Goal: Navigation & Orientation: Find specific page/section

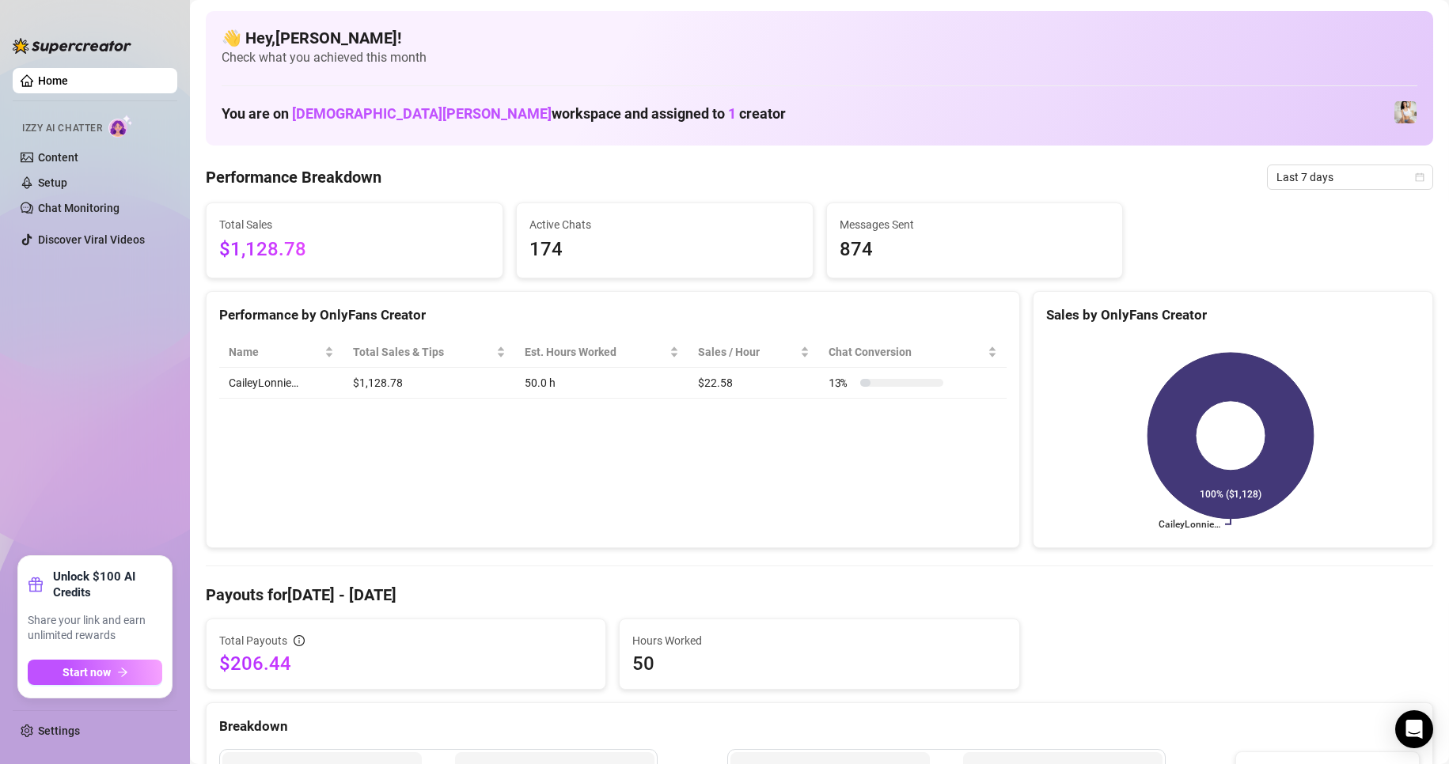
click at [907, 258] on span "874" at bounding box center [975, 250] width 271 height 30
click at [728, 117] on span "1" at bounding box center [732, 113] width 8 height 17
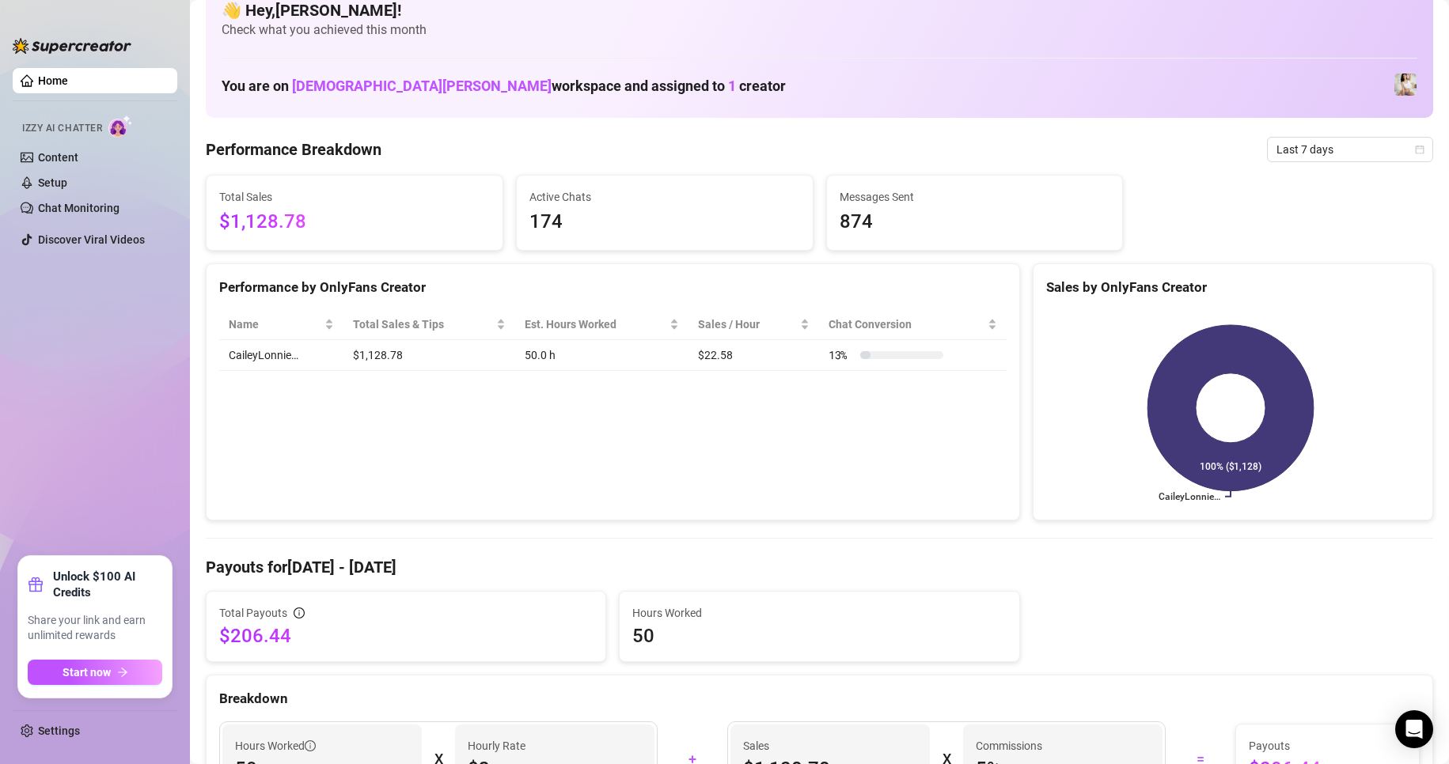
scroll to position [28, 0]
click at [38, 157] on link "Content" at bounding box center [58, 157] width 40 height 13
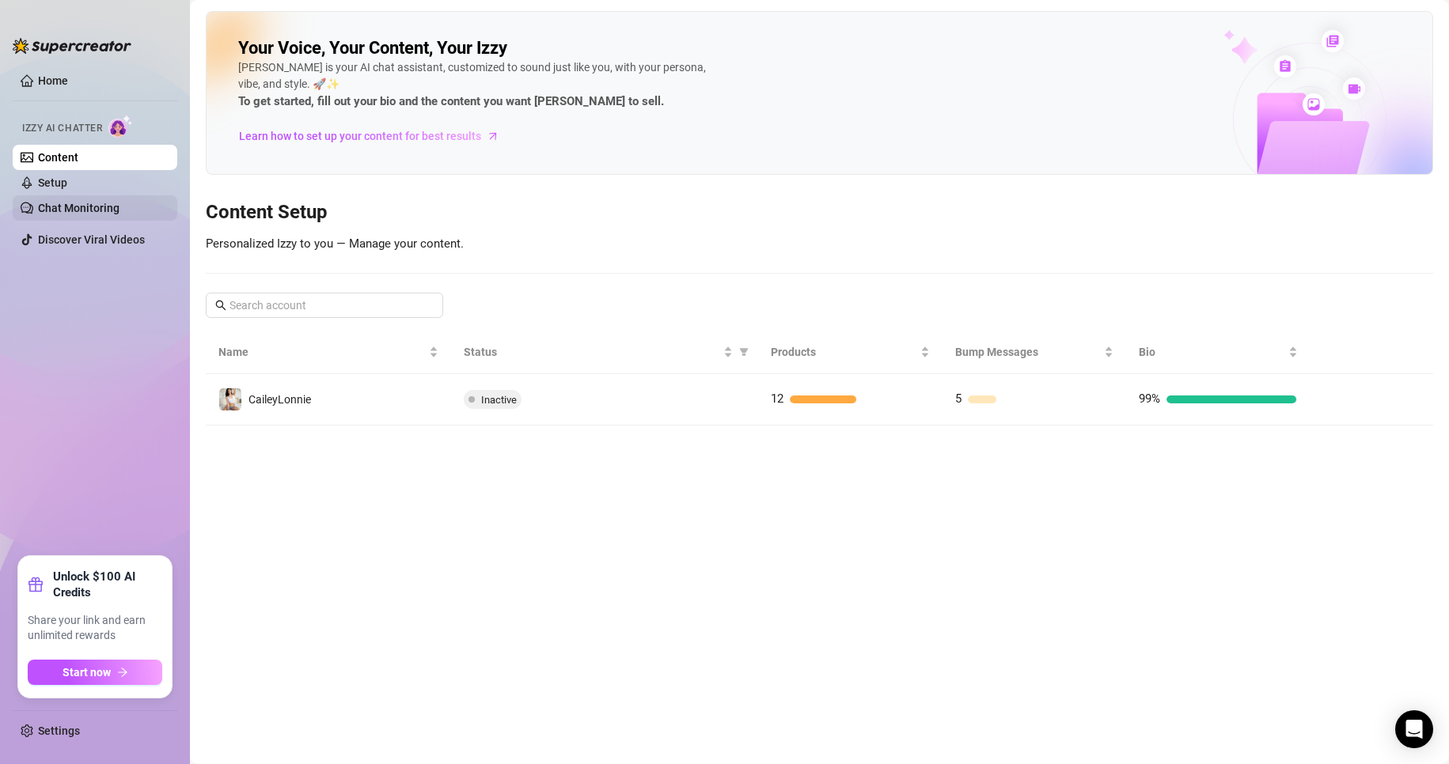
click at [76, 202] on link "Chat Monitoring" at bounding box center [79, 208] width 82 height 13
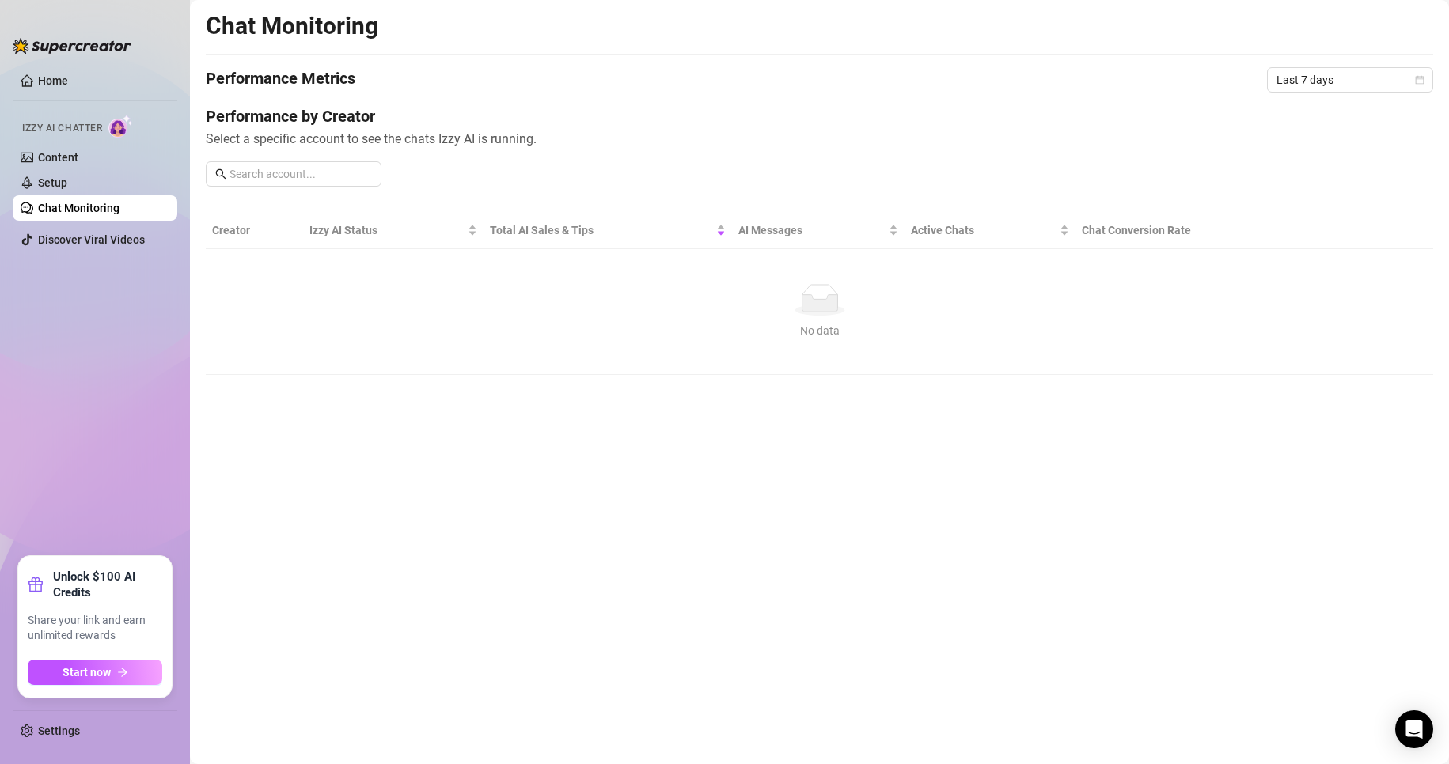
click at [36, 65] on ul "Home Izzy AI Chatter Content Setup Chat Monitoring Discover Viral Videos" at bounding box center [95, 306] width 165 height 488
click at [38, 77] on link "Home" at bounding box center [53, 80] width 30 height 13
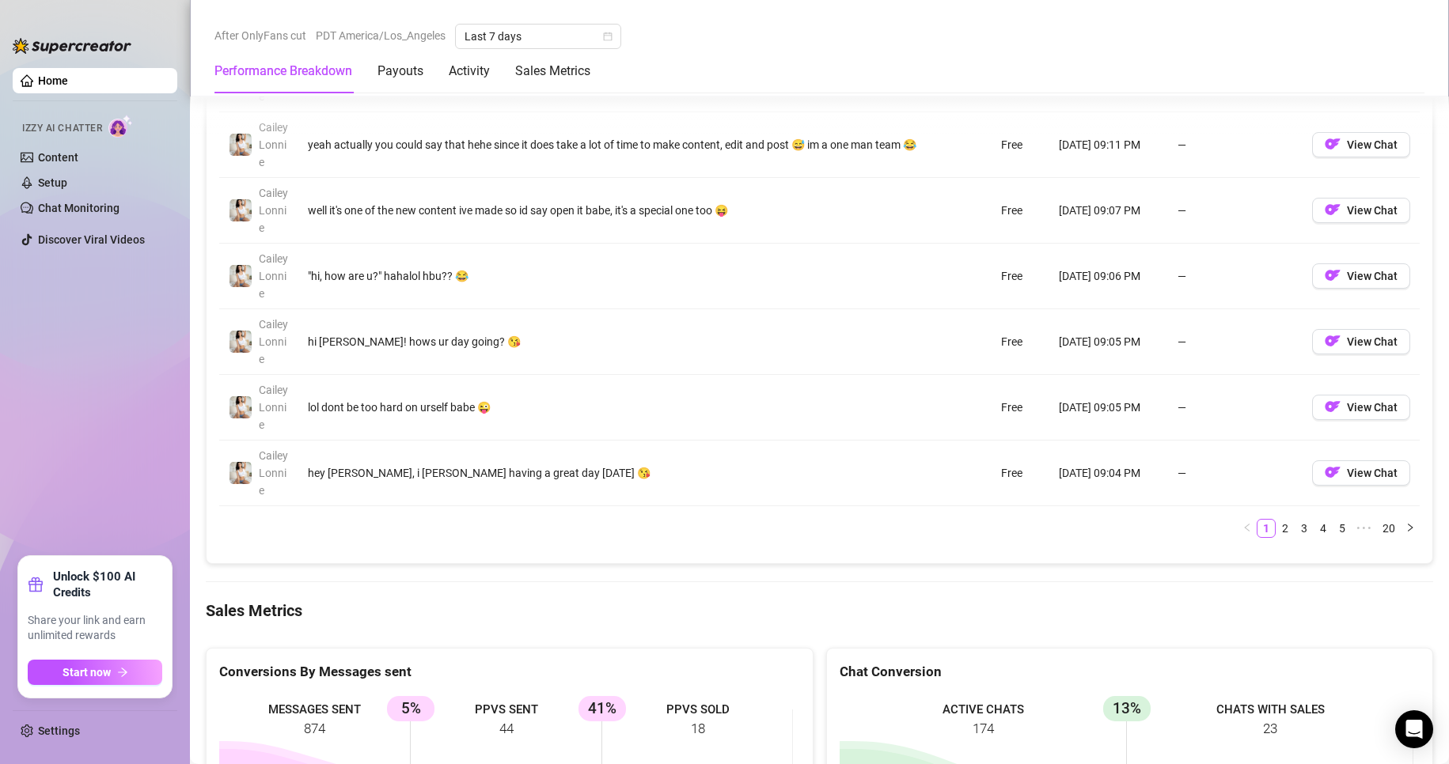
scroll to position [1785, 0]
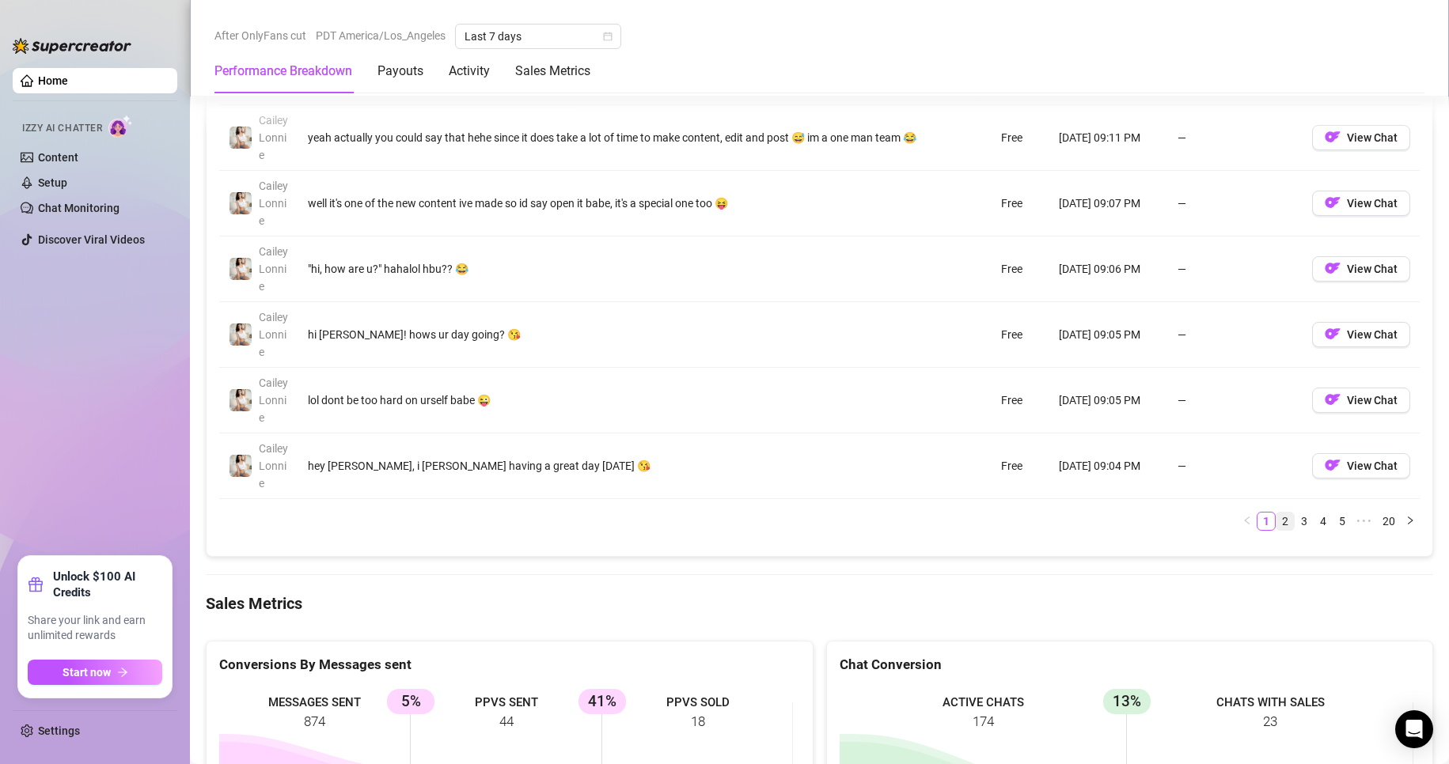
click at [1278, 519] on link "2" at bounding box center [1284, 521] width 17 height 17
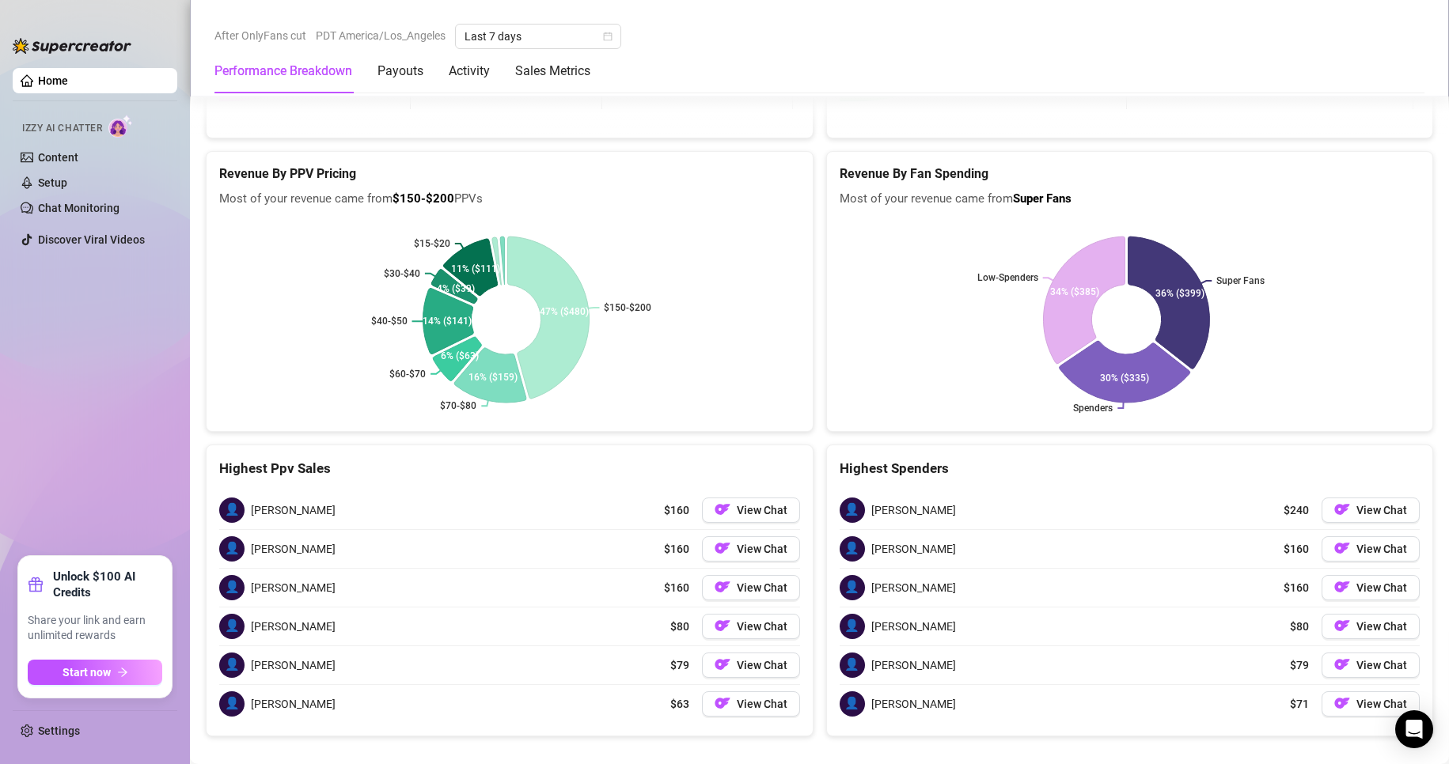
scroll to position [2604, 0]
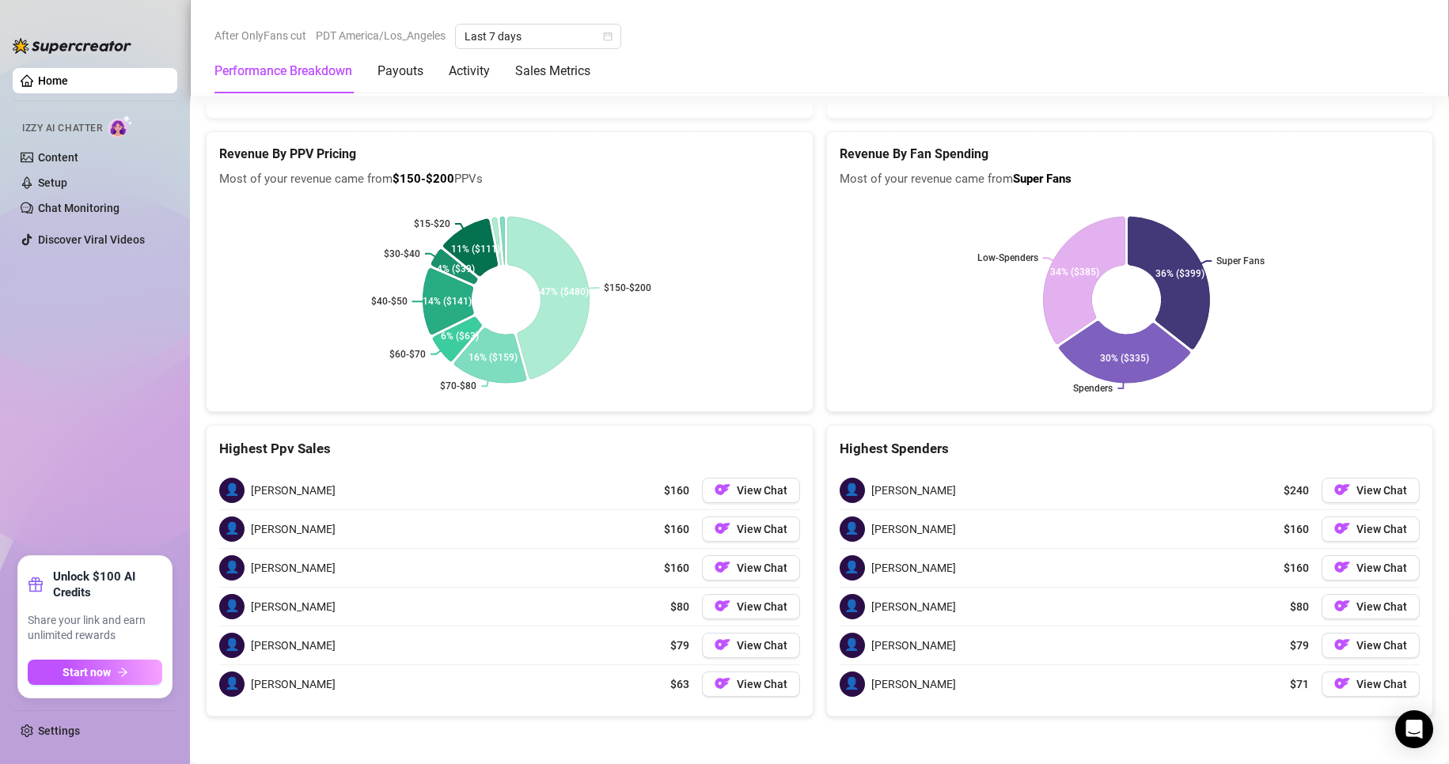
click at [859, 27] on div "After OnlyFans cut PDT America/Los_Angeles Last 7 days" at bounding box center [819, 36] width 1210 height 25
